Goal: Task Accomplishment & Management: Use online tool/utility

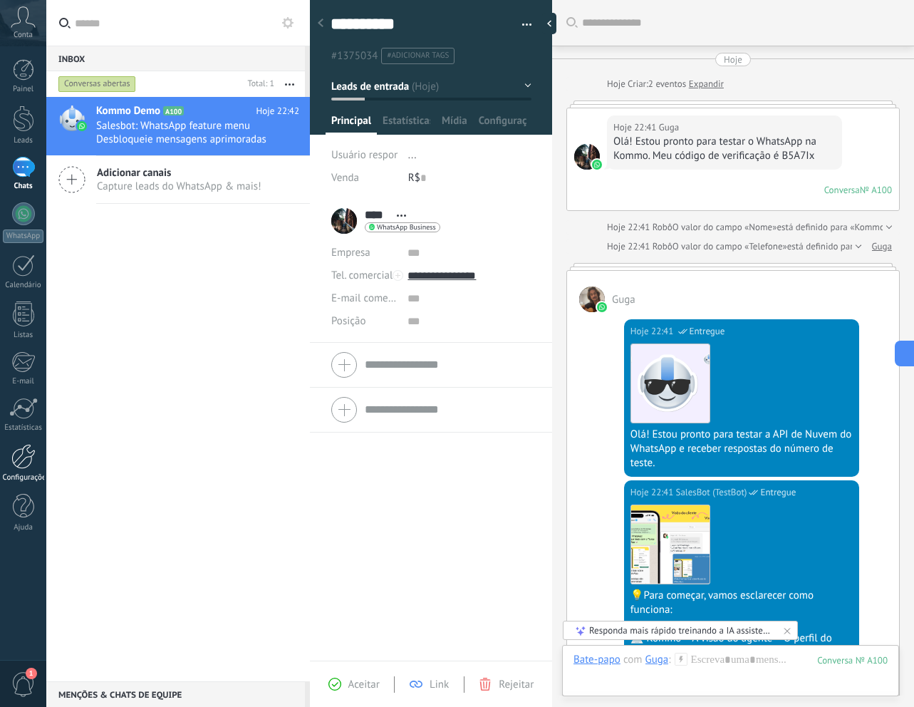
click at [30, 465] on div at bounding box center [23, 456] width 24 height 25
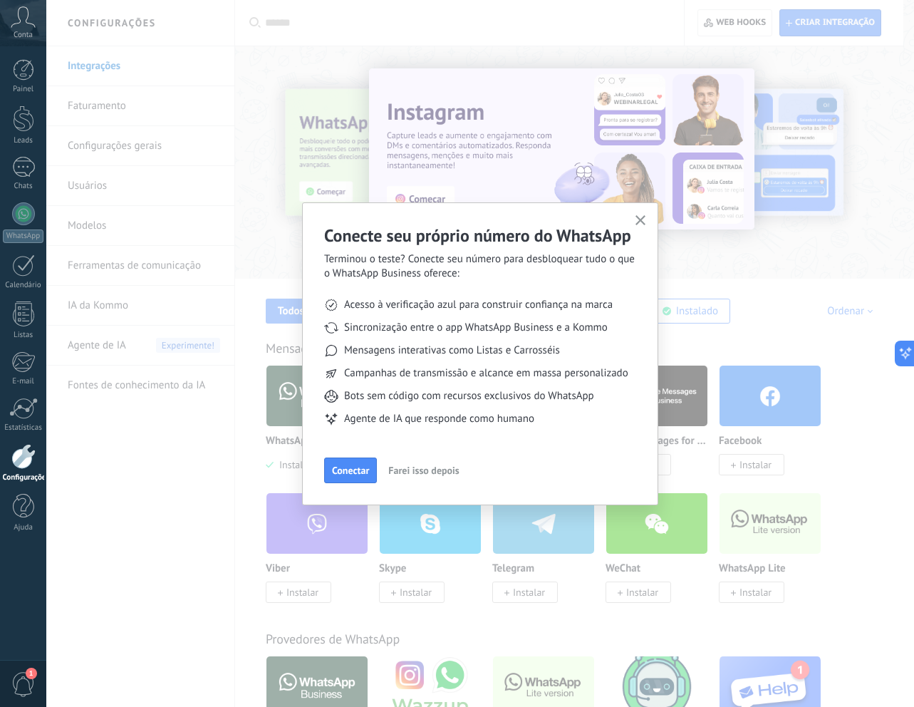
click at [642, 212] on button "button" at bounding box center [641, 221] width 18 height 19
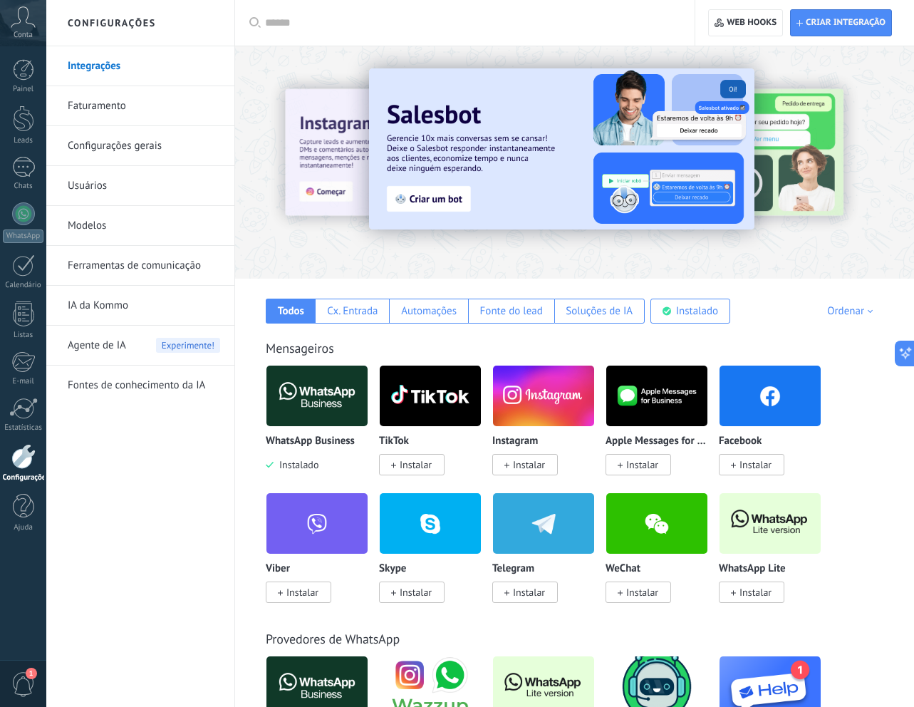
click at [26, 453] on div at bounding box center [23, 456] width 24 height 25
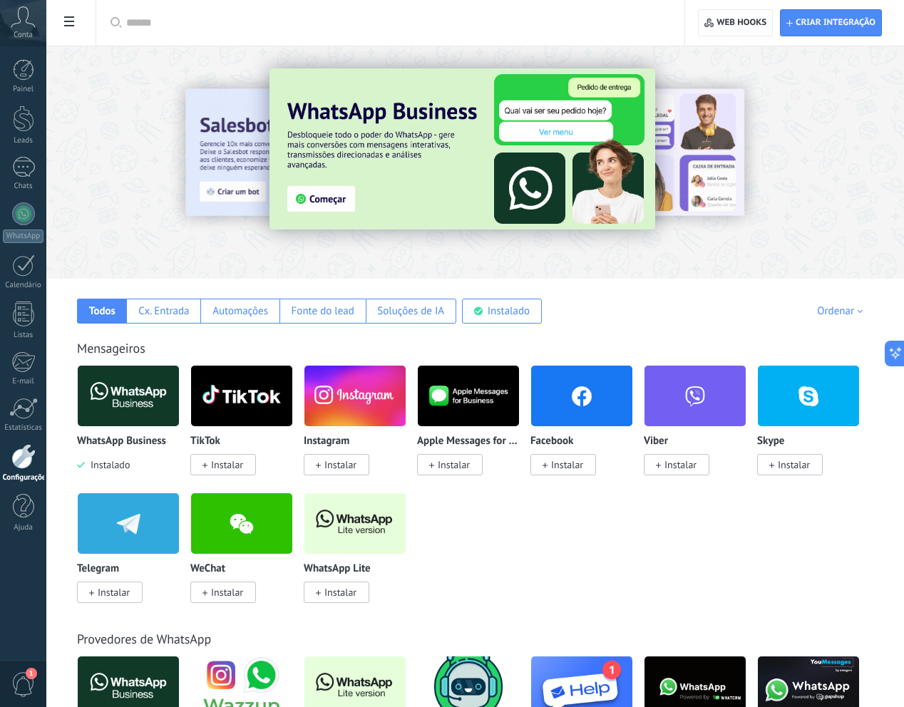
click at [405, 215] on img at bounding box center [462, 148] width 386 height 161
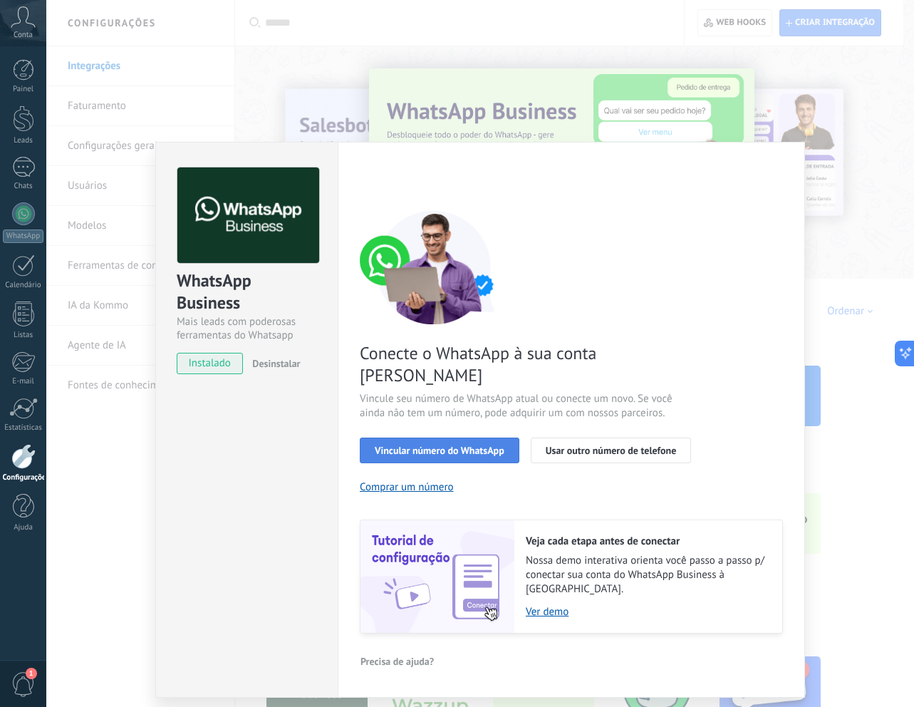
click at [425, 445] on span "Vincular número do WhatsApp" at bounding box center [440, 450] width 130 height 10
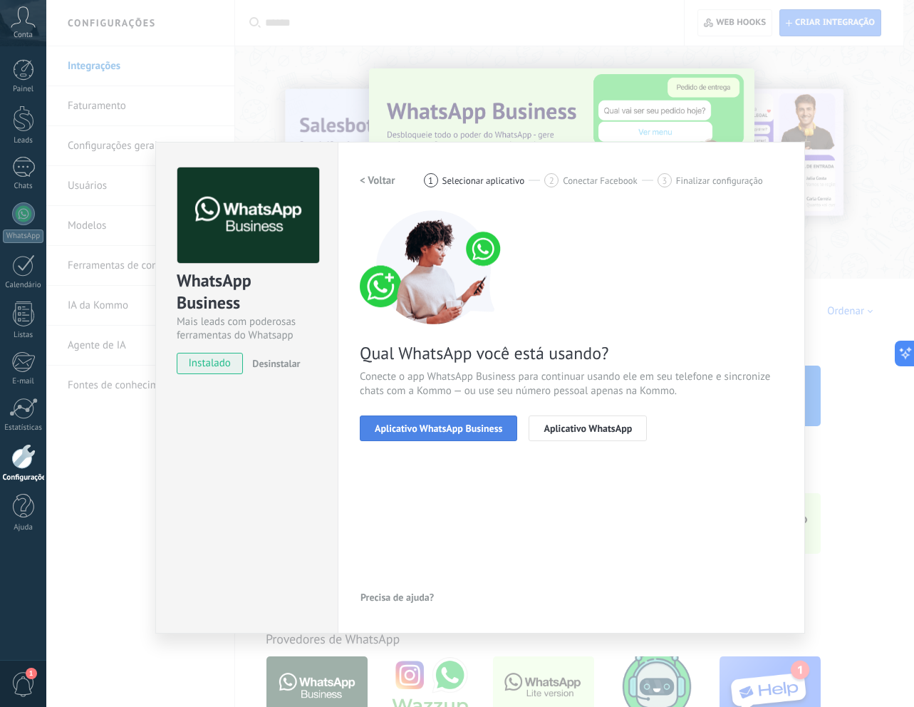
click at [453, 424] on span "Aplicativo WhatsApp Business" at bounding box center [439, 428] width 128 height 10
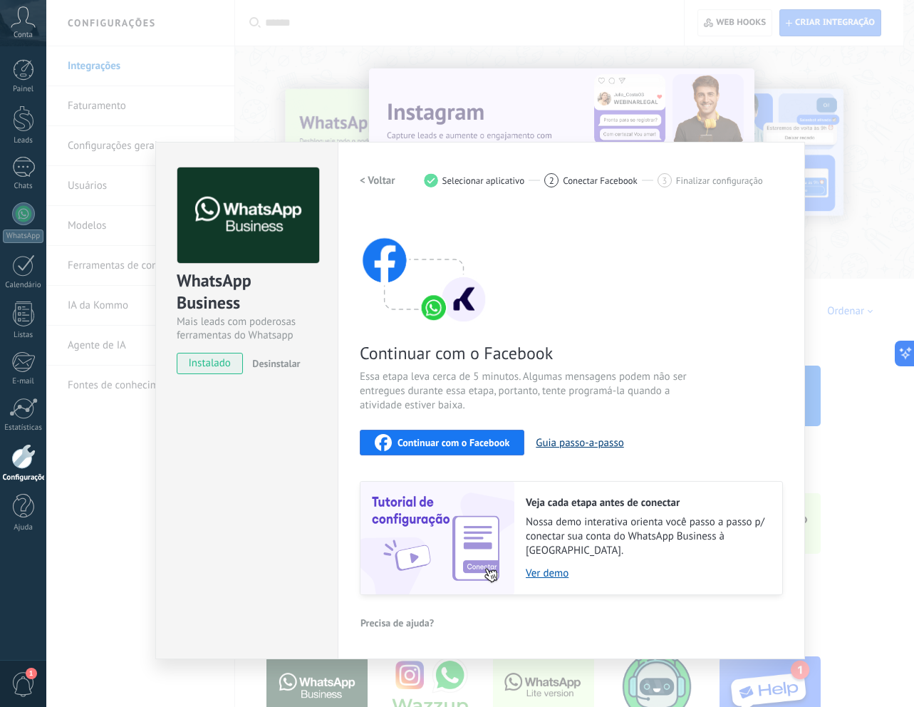
click at [579, 443] on button "Guia passo-a-passo" at bounding box center [580, 443] width 88 height 14
click at [548, 567] on link "Ver demo" at bounding box center [647, 574] width 242 height 14
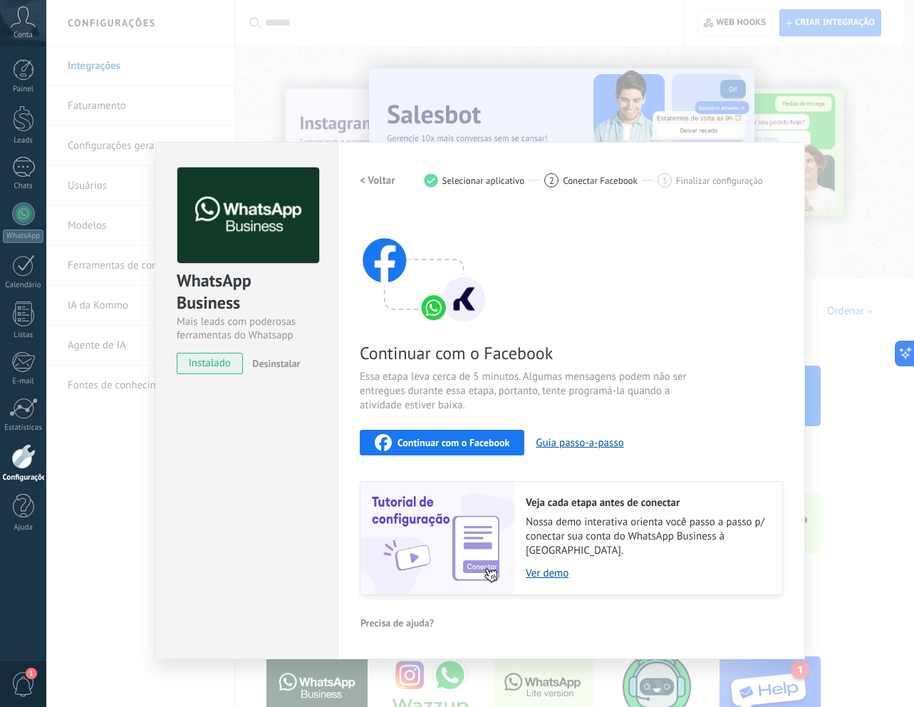
drag, startPoint x: 440, startPoint y: 420, endPoint x: 430, endPoint y: 428, distance: 12.3
click at [440, 420] on div "Continuar com o Facebook Essa etapa leva cerca de 5 minutos. Algumas mensagens …" at bounding box center [571, 402] width 423 height 385
click at [417, 431] on button "Continuar com o Facebook" at bounding box center [442, 443] width 165 height 26
